Goal: Task Accomplishment & Management: Manage account settings

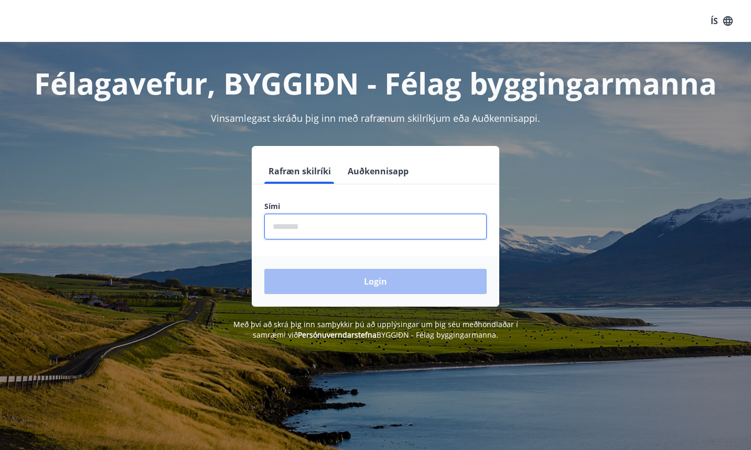
click at [309, 226] on input "phone" at bounding box center [375, 227] width 222 height 26
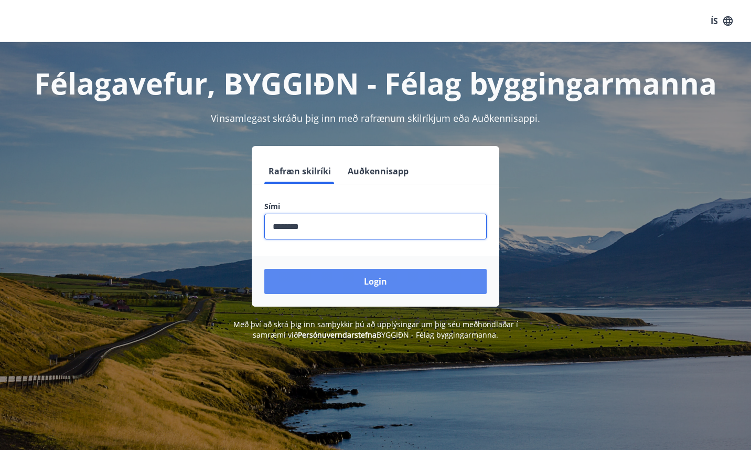
type input "********"
click at [348, 269] on button "Login" at bounding box center [375, 281] width 222 height 25
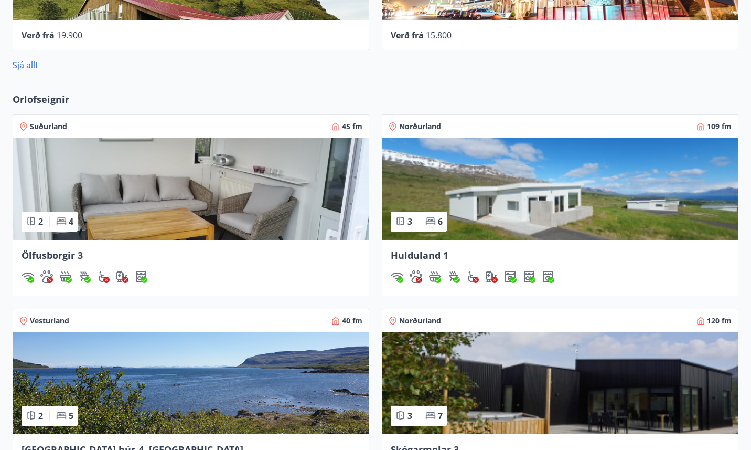
scroll to position [784, 0]
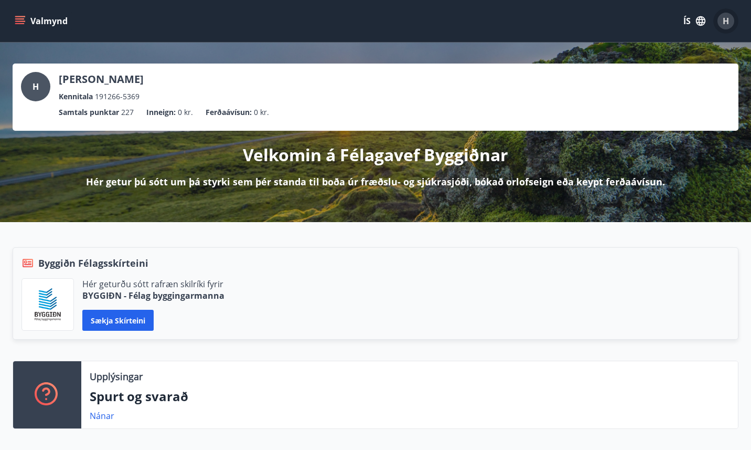
click at [722, 21] on div "H" at bounding box center [726, 21] width 17 height 17
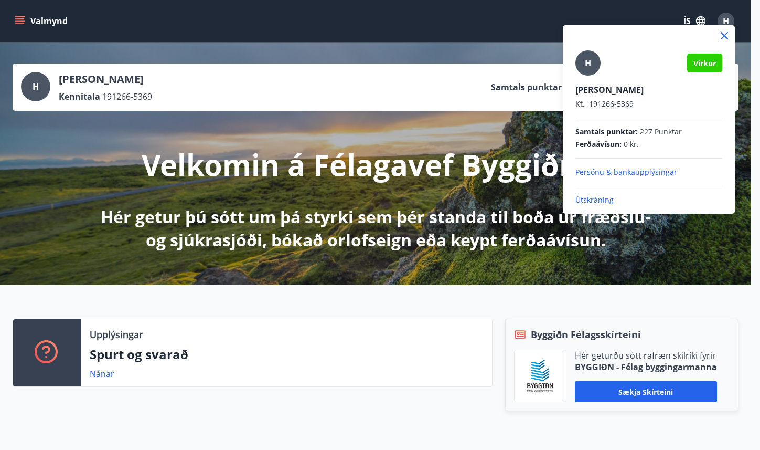
click at [591, 199] on p "Útskráning" at bounding box center [649, 200] width 147 height 10
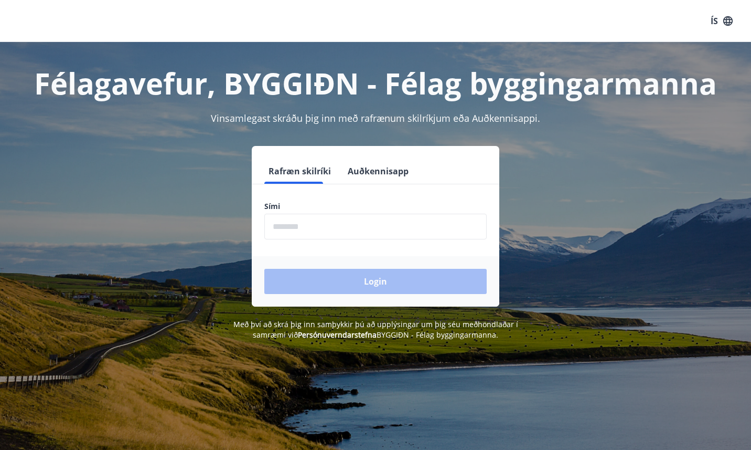
click at [317, 228] on input "phone" at bounding box center [375, 227] width 222 height 26
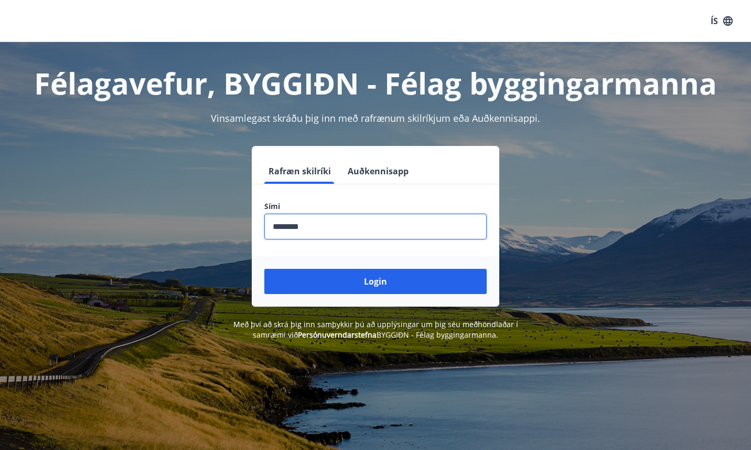
type input "********"
click at [264, 269] on button "Login" at bounding box center [375, 281] width 222 height 25
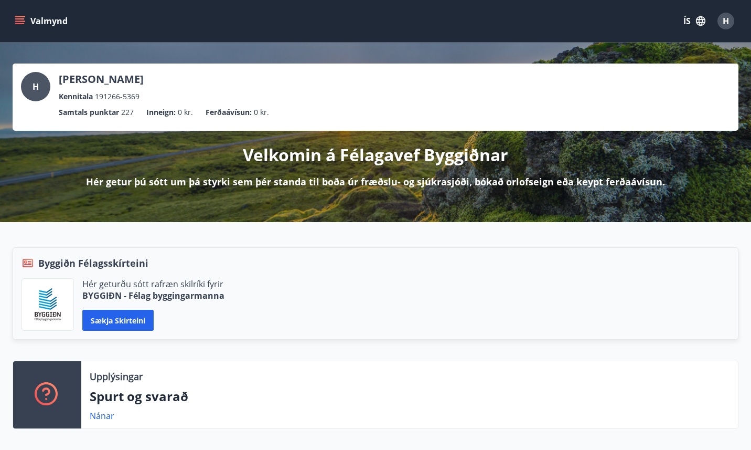
click at [722, 22] on div "H" at bounding box center [726, 21] width 17 height 17
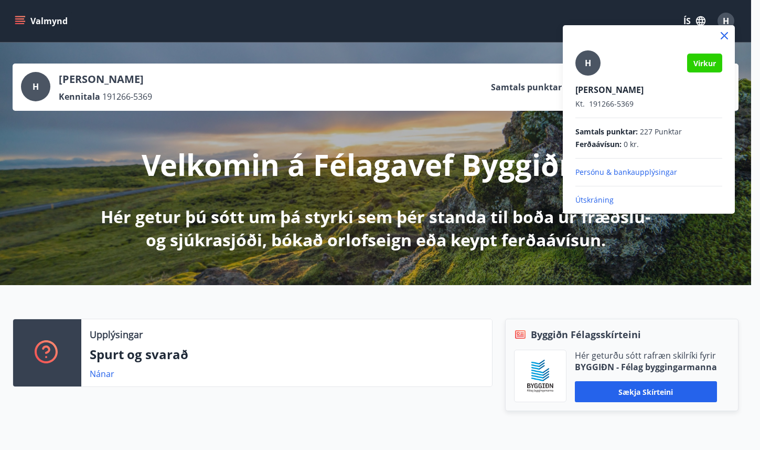
click at [706, 63] on span "Virkur" at bounding box center [705, 63] width 23 height 10
click at [697, 63] on span "Virkur" at bounding box center [705, 63] width 23 height 10
click at [701, 63] on span "Virkur" at bounding box center [705, 63] width 23 height 10
click at [633, 169] on p "Persónu & bankaupplýsingar" at bounding box center [649, 172] width 147 height 10
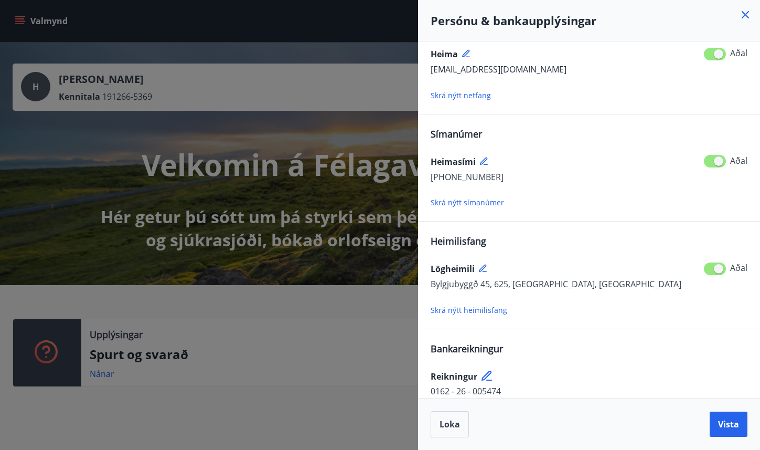
scroll to position [47, 0]
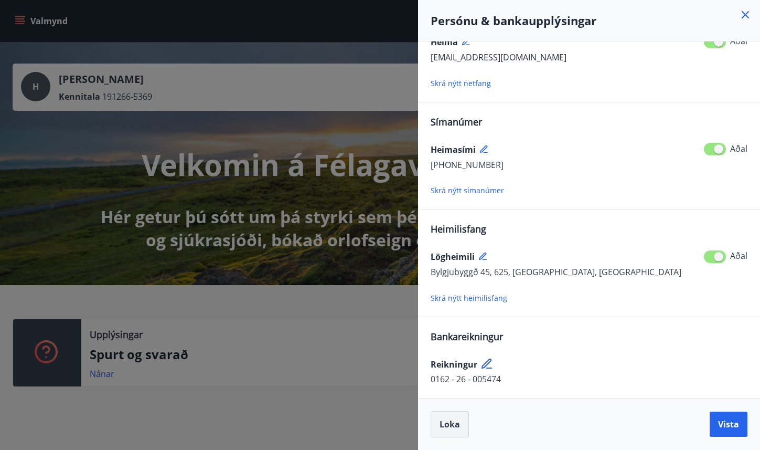
click at [445, 420] on span "Loka" at bounding box center [450, 424] width 20 height 12
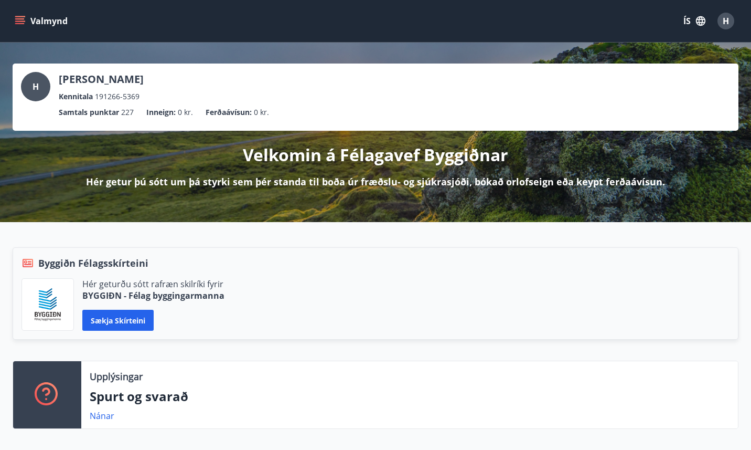
click at [22, 20] on icon "menu" at bounding box center [20, 21] width 10 height 10
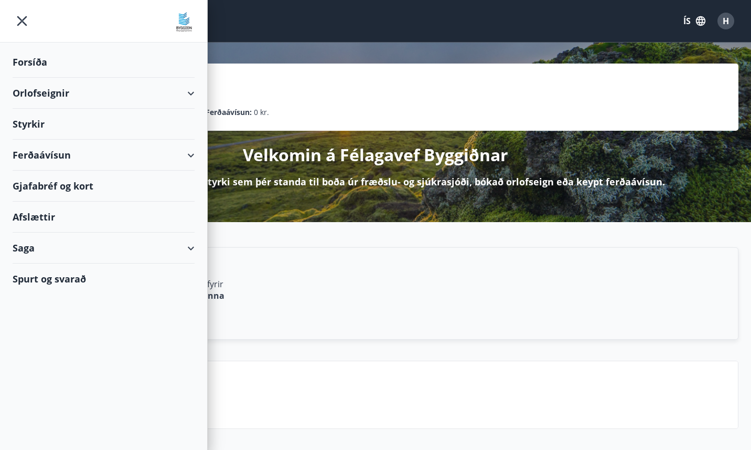
click at [726, 18] on span "H" at bounding box center [726, 21] width 6 height 12
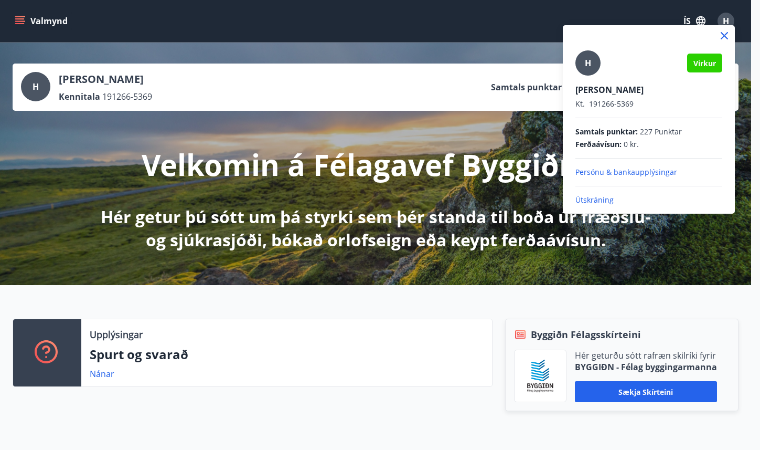
click at [595, 197] on p "Útskráning" at bounding box center [649, 200] width 147 height 10
